Goal: Navigation & Orientation: Go to known website

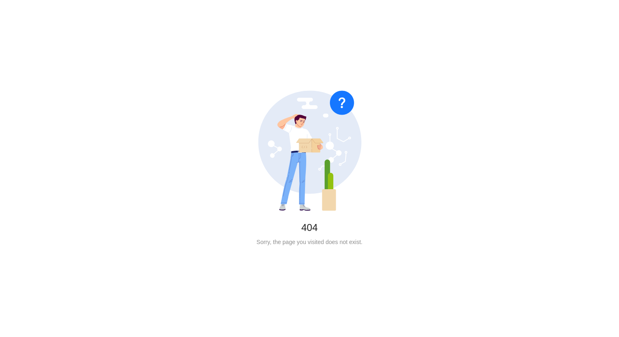
click at [229, 25] on div "No Found 404 Sorry, the page you visited does not exist." at bounding box center [309, 168] width 619 height 337
click at [330, 247] on div "No Found 404 Sorry, the page you visited does not exist." at bounding box center [310, 168] width 132 height 195
click at [294, 241] on div "Sorry, the page you visited does not exist." at bounding box center [310, 241] width 106 height 9
drag, startPoint x: 0, startPoint y: 114, endPoint x: 539, endPoint y: -65, distance: 567.6
click at [539, 0] on html "No Found 404 Sorry, the page you visited does not exist." at bounding box center [309, 168] width 619 height 337
